Goal: Register for event/course

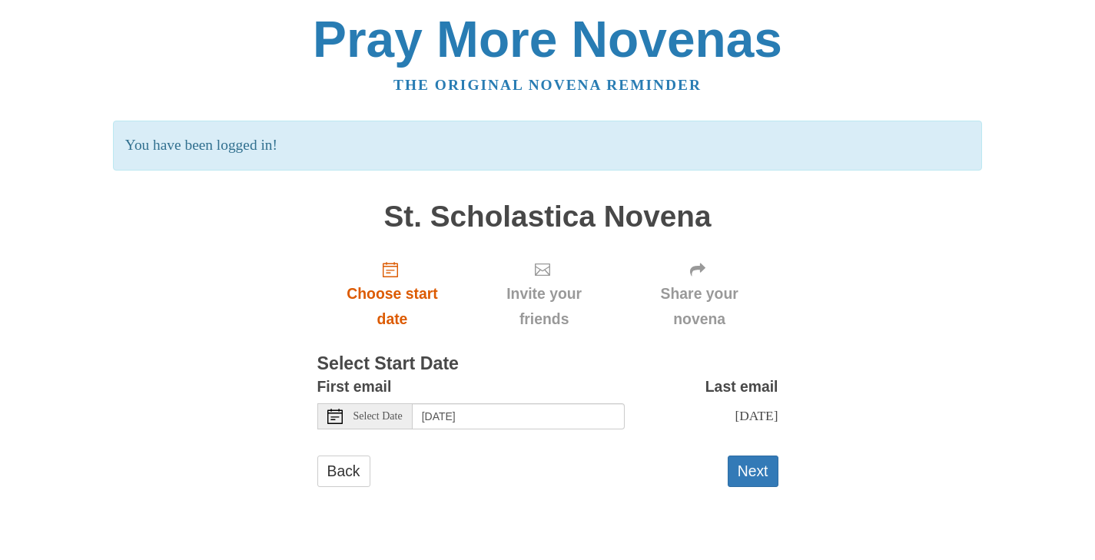
click at [395, 287] on span "Choose start date" at bounding box center [393, 306] width 120 height 51
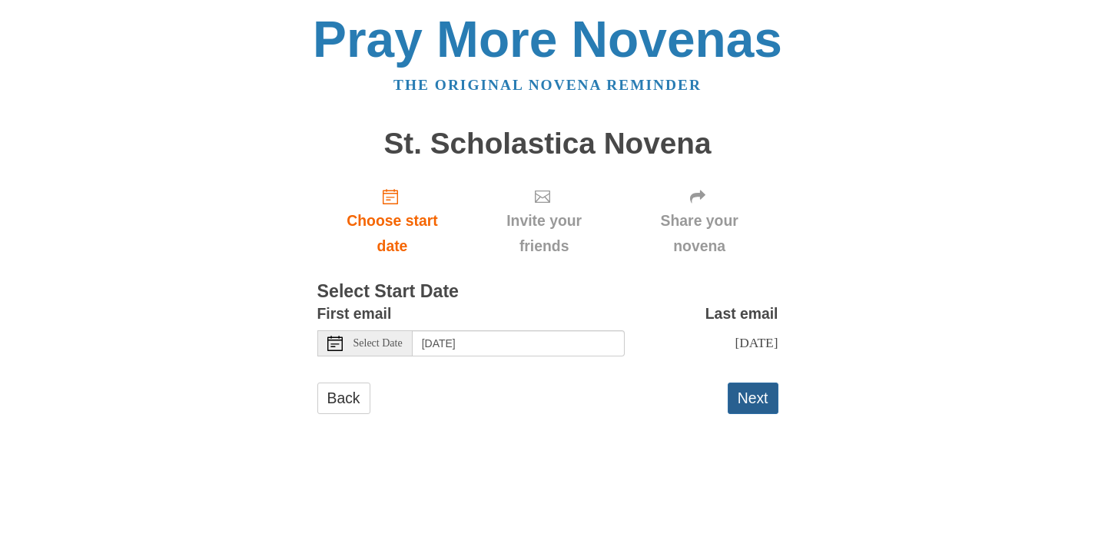
click at [739, 395] on button "Next" at bounding box center [753, 398] width 51 height 31
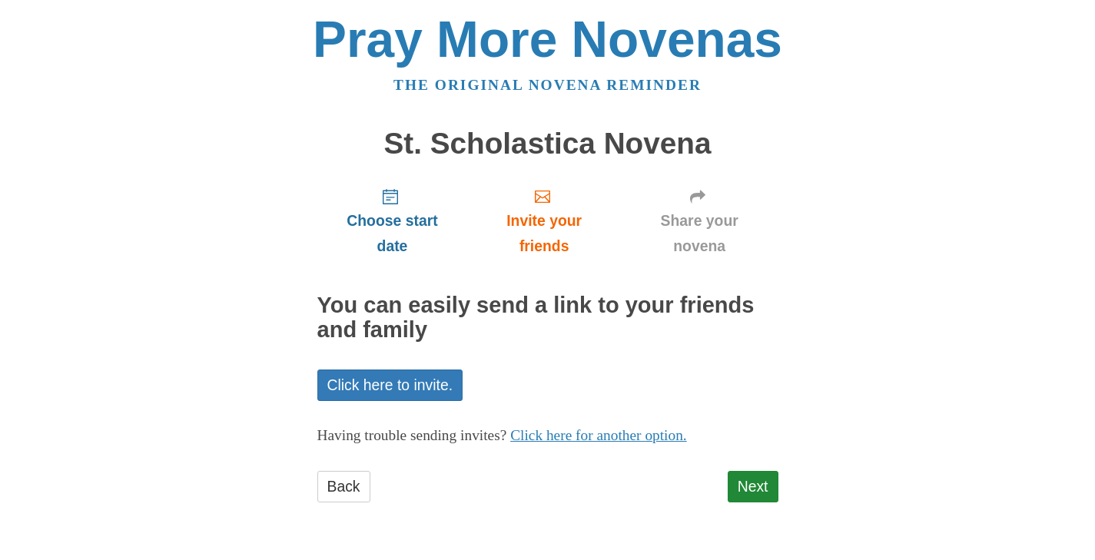
click at [386, 214] on span "Choose start date" at bounding box center [393, 233] width 120 height 51
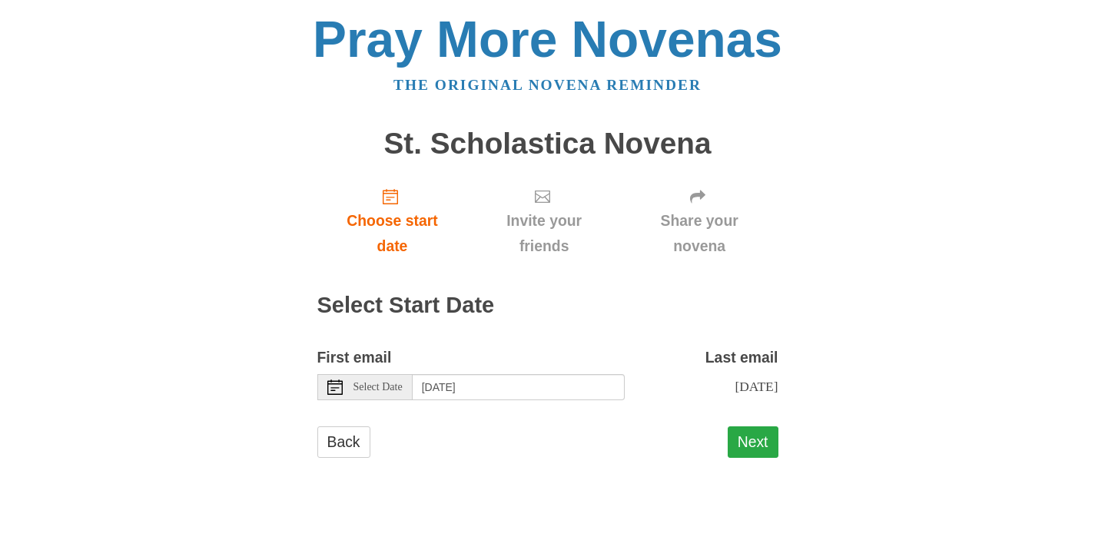
click at [751, 436] on button "Next" at bounding box center [753, 441] width 51 height 31
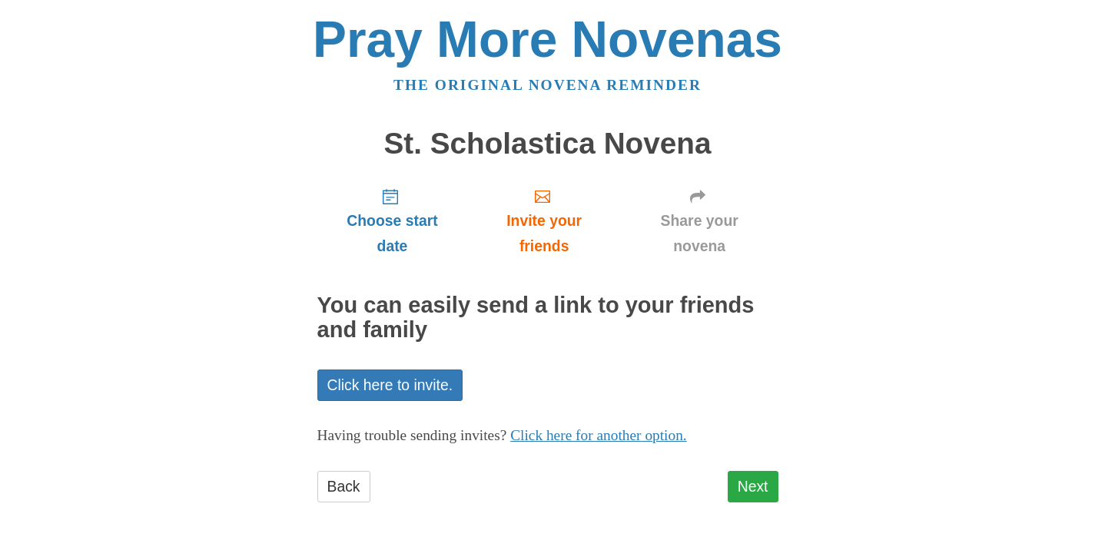
click at [738, 481] on link "Next" at bounding box center [753, 486] width 51 height 31
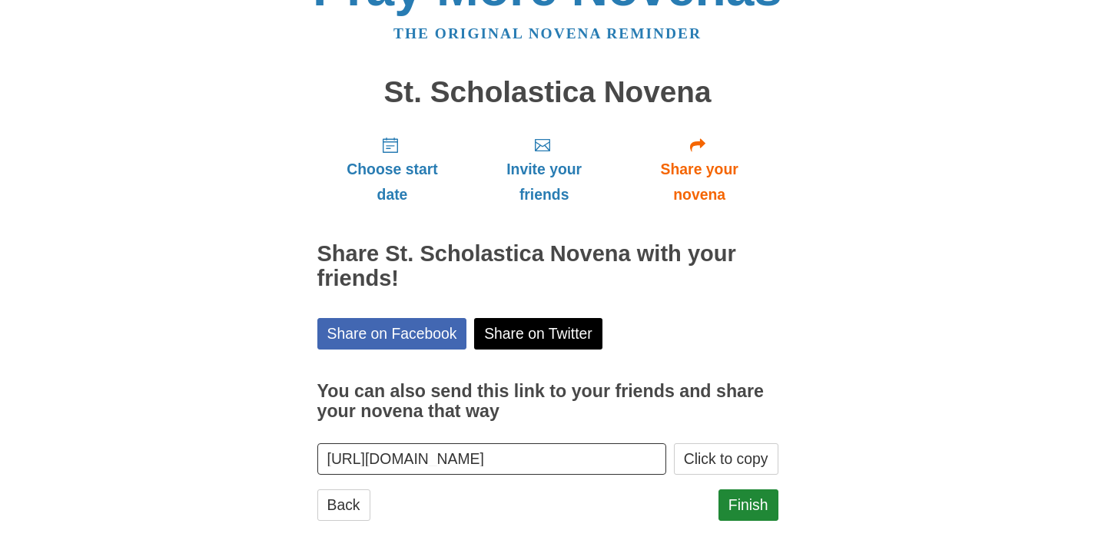
scroll to position [51, 0]
click at [737, 506] on link "Finish" at bounding box center [748, 505] width 60 height 31
